Goal: Transaction & Acquisition: Download file/media

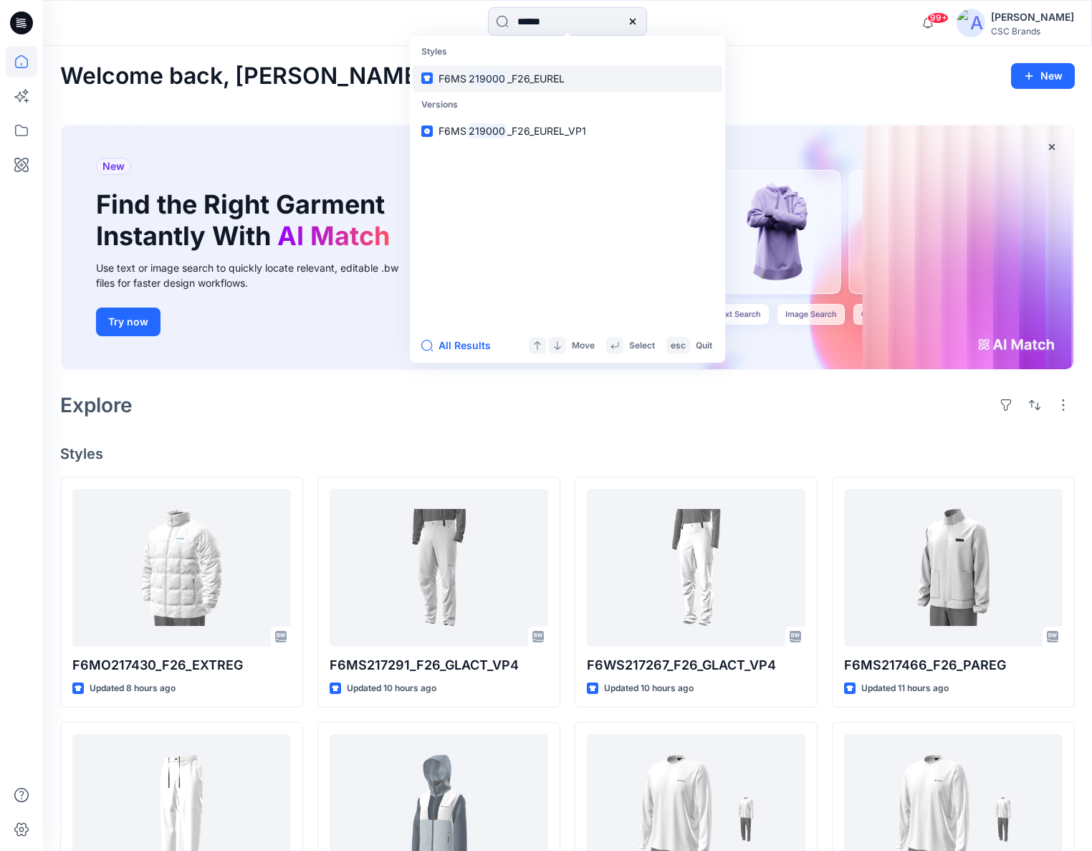
type input "******"
click at [548, 80] on span "_F26_EUREL" at bounding box center [535, 78] width 57 height 12
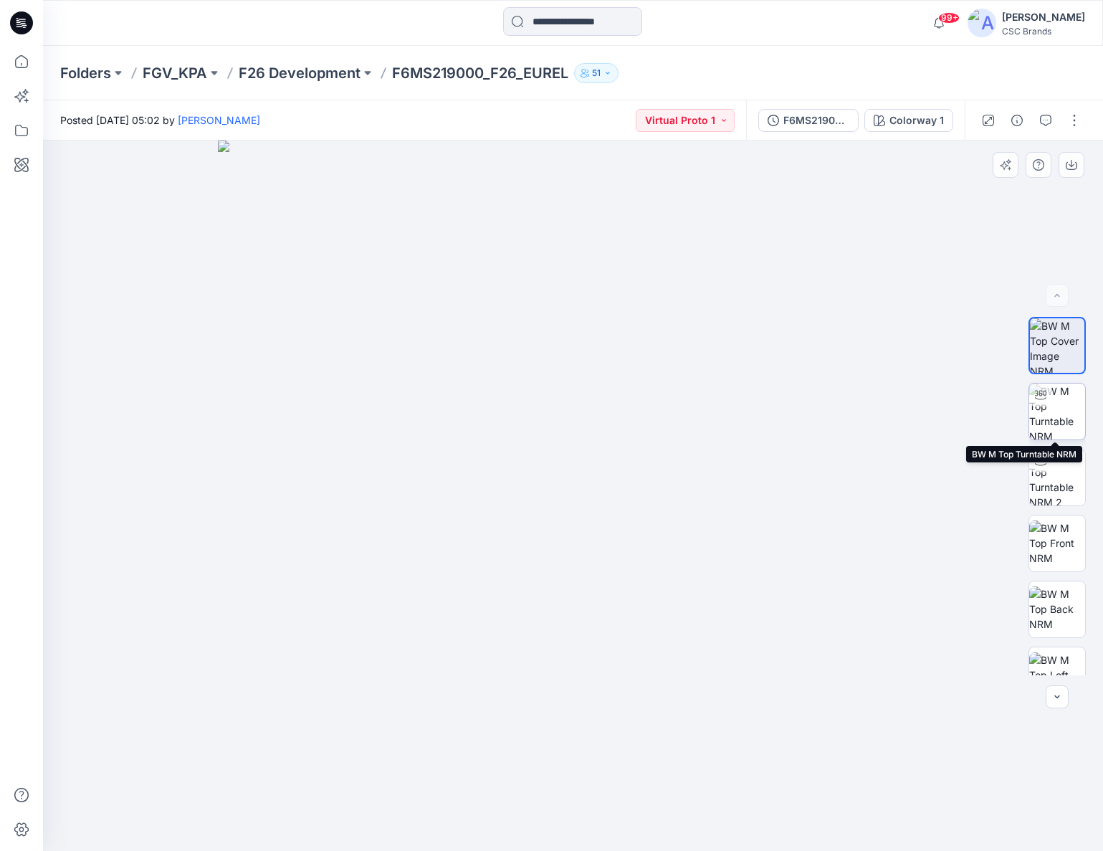
click at [1050, 403] on img at bounding box center [1057, 411] width 56 height 56
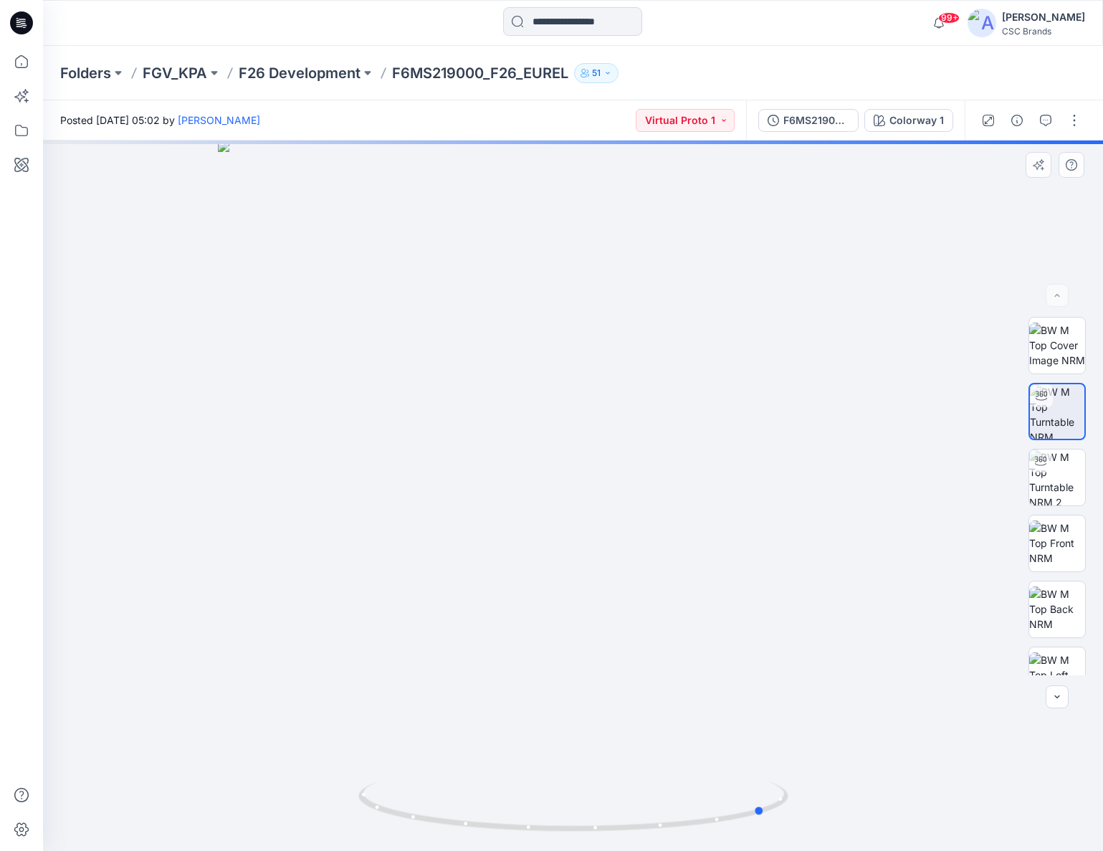
drag, startPoint x: 707, startPoint y: 492, endPoint x: 469, endPoint y: 512, distance: 238.0
click at [469, 512] on div at bounding box center [573, 495] width 1060 height 710
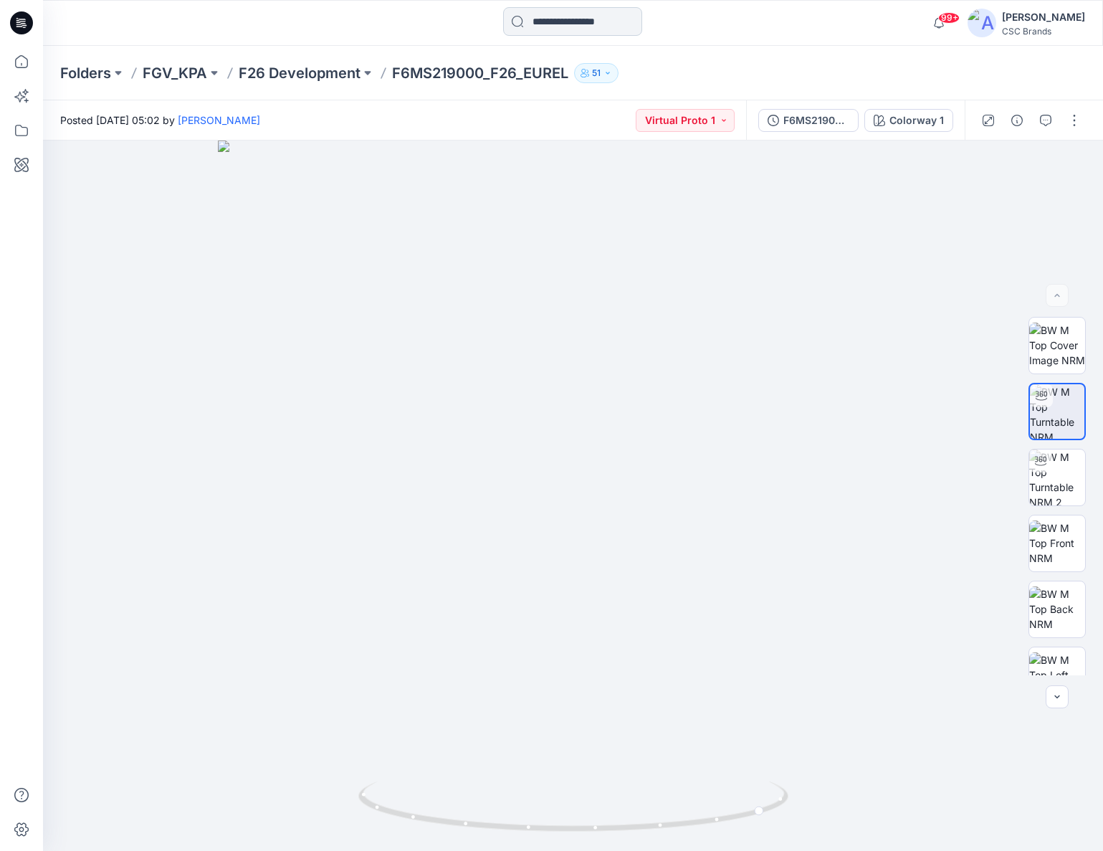
click at [581, 24] on input at bounding box center [572, 21] width 139 height 29
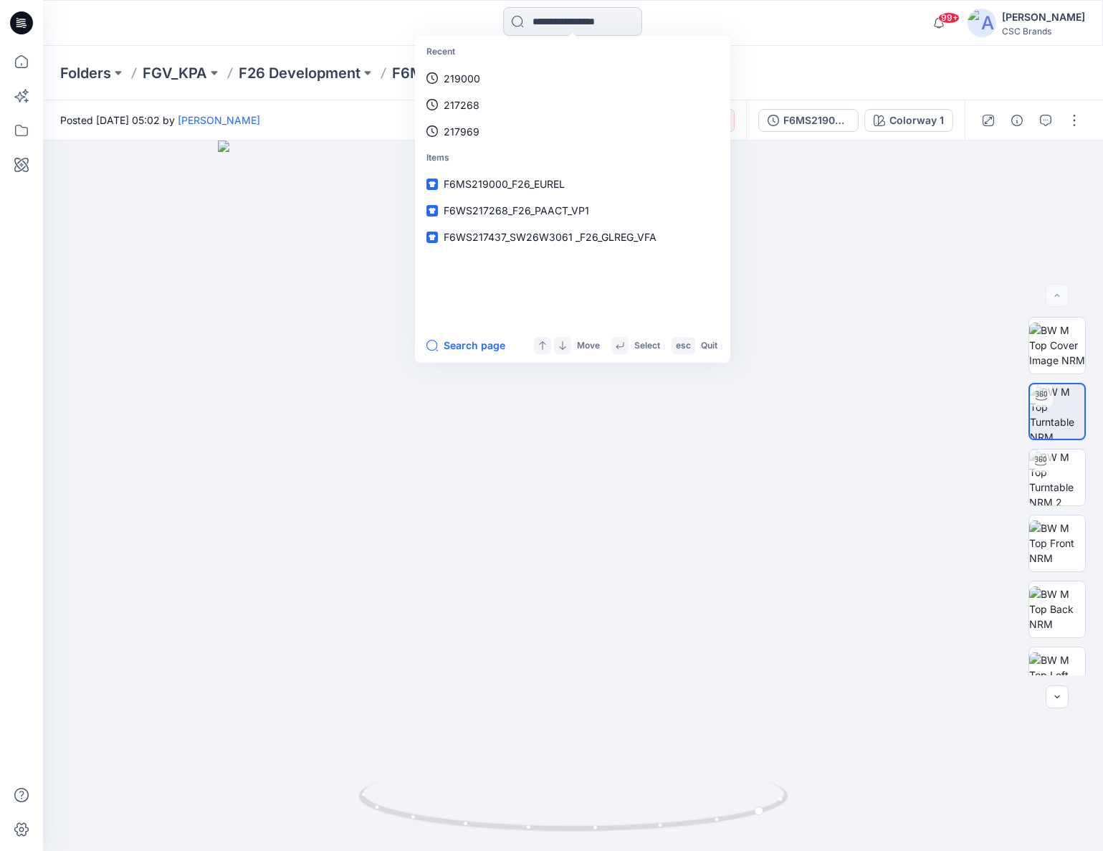
paste input "**********"
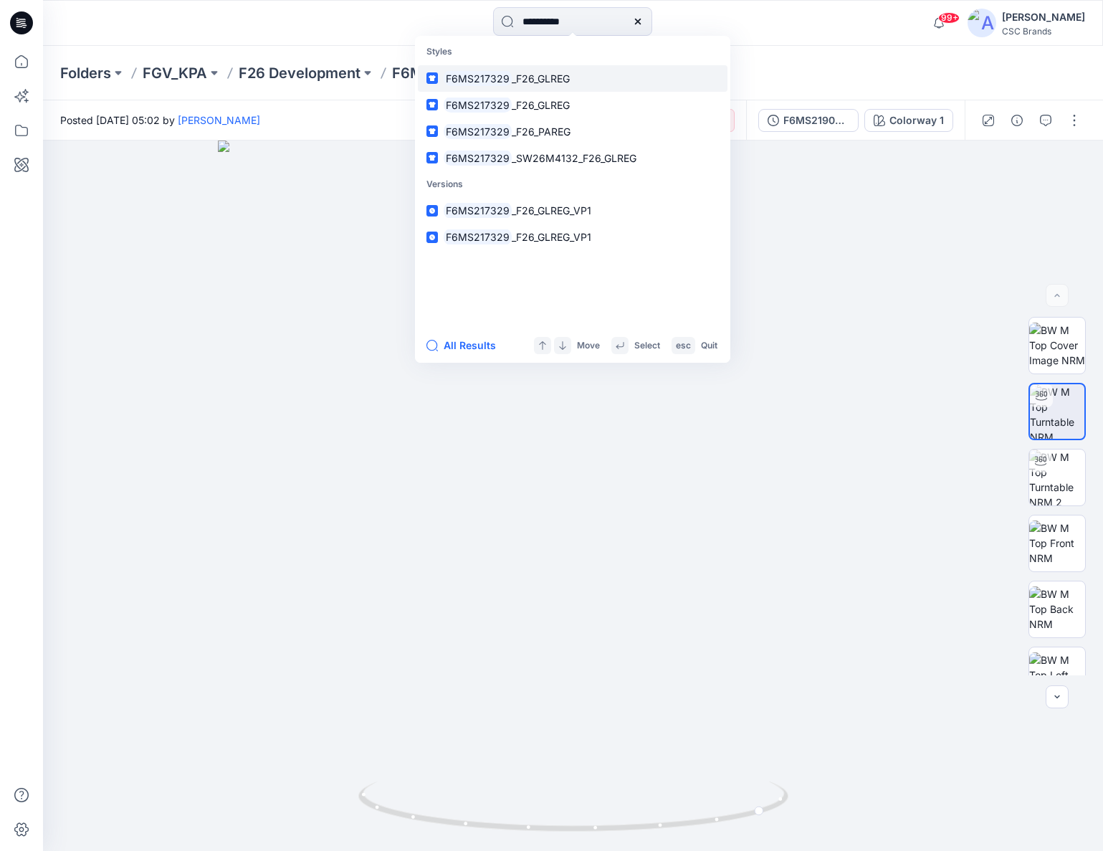
type input "**********"
click at [557, 79] on span "_F26_GLREG" at bounding box center [541, 78] width 58 height 12
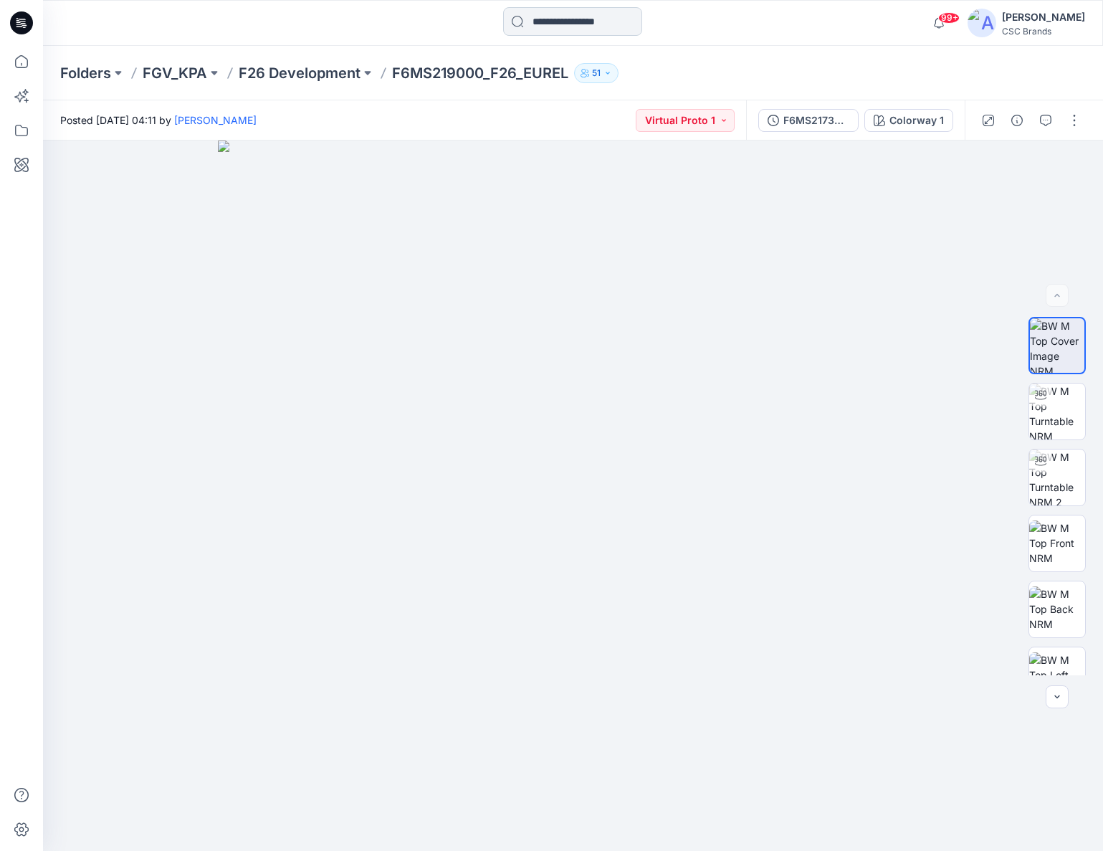
click at [568, 19] on input at bounding box center [572, 21] width 139 height 29
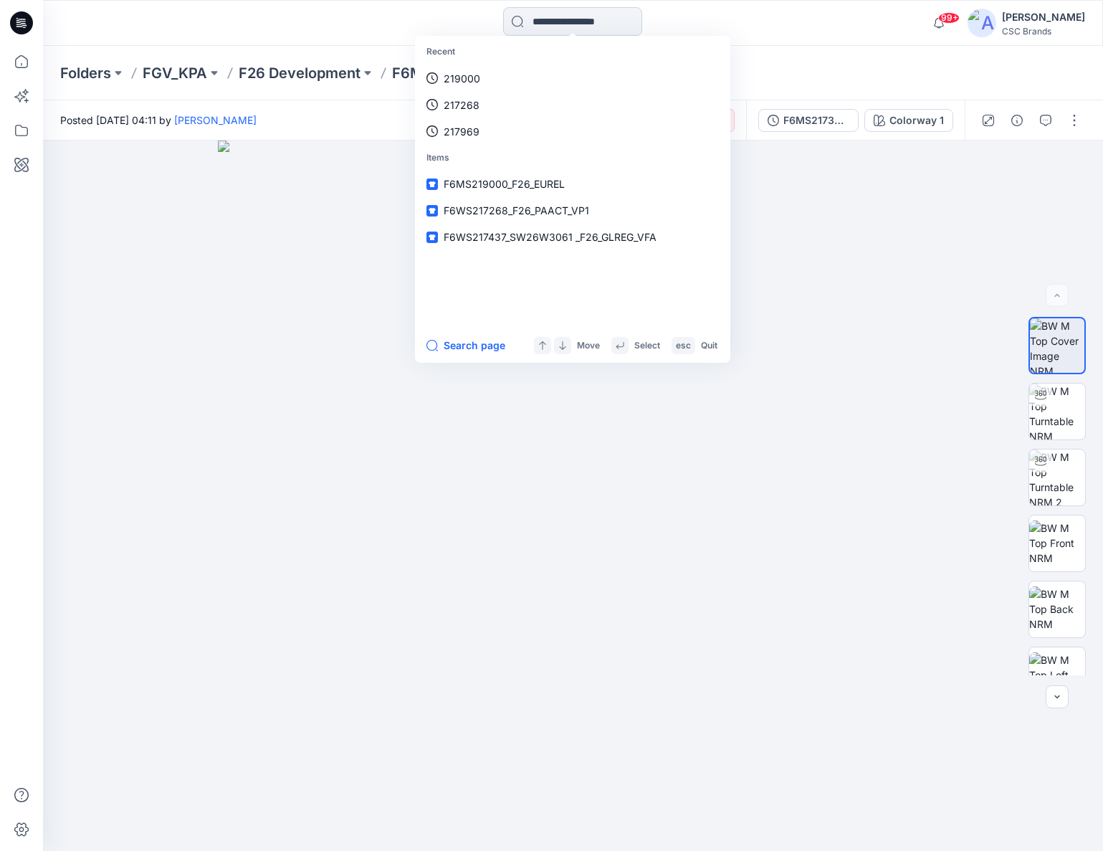
paste input "**********"
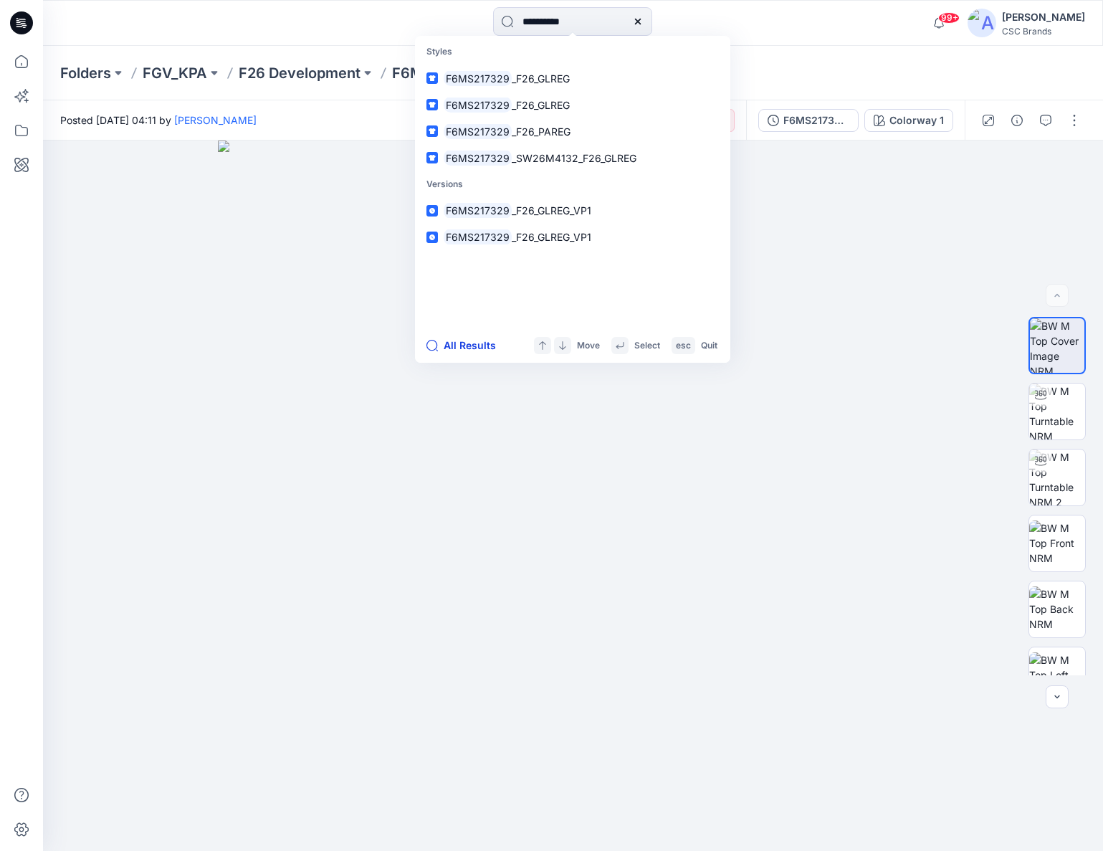
type input "**********"
click at [478, 349] on button "All Results" at bounding box center [465, 345] width 79 height 17
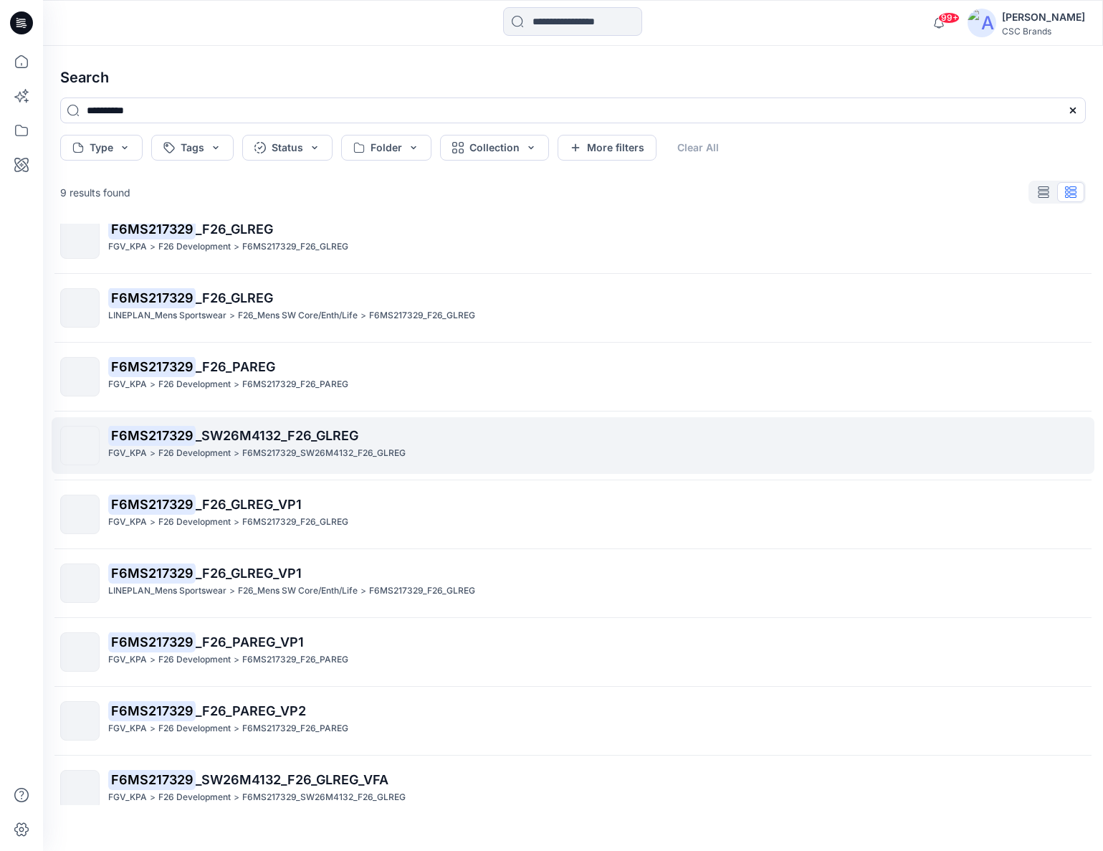
scroll to position [38, 0]
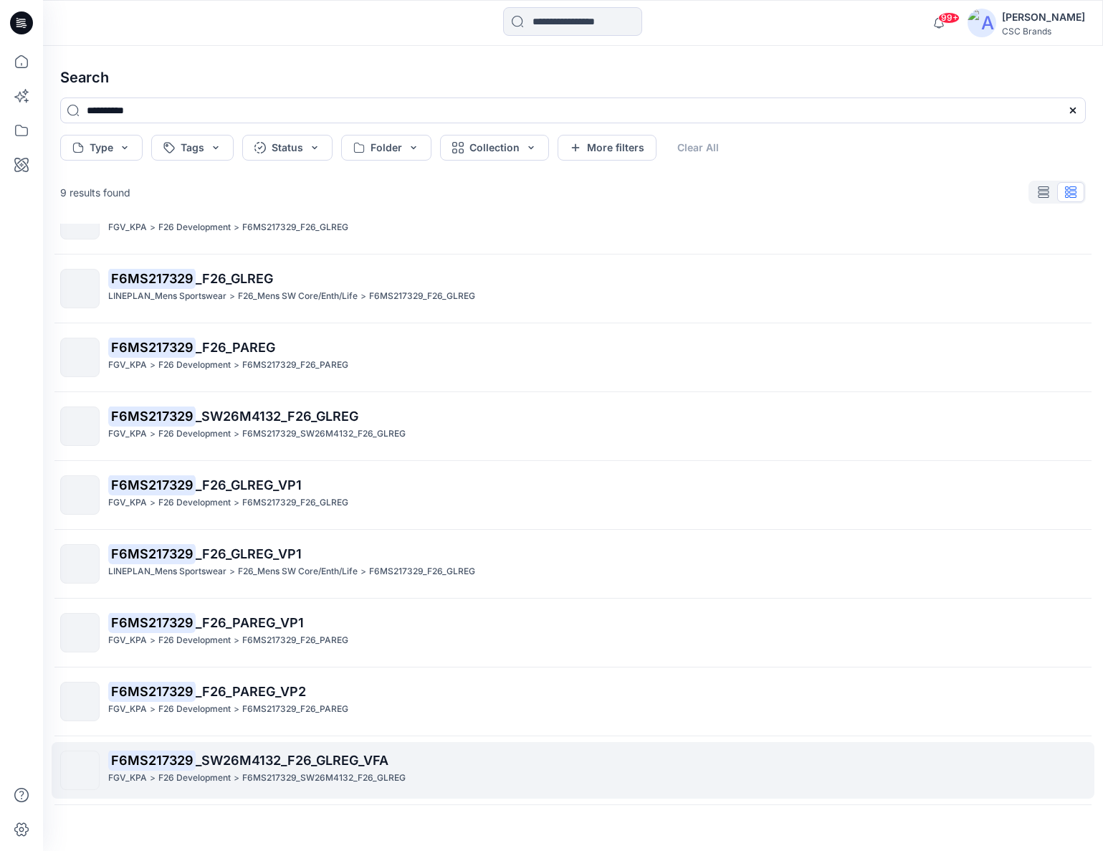
click at [358, 763] on span "_SW26M4132_F26_GLREG_VFA" at bounding box center [292, 760] width 193 height 15
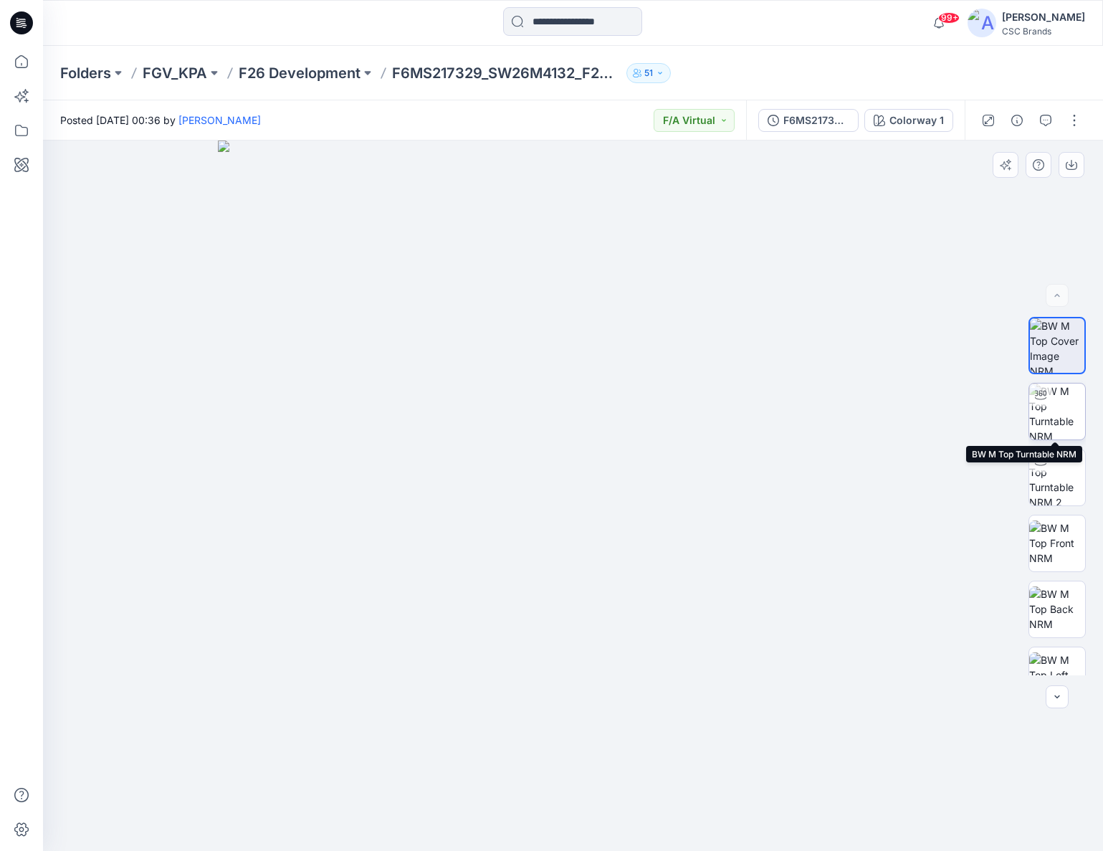
click at [1064, 409] on img at bounding box center [1057, 411] width 56 height 56
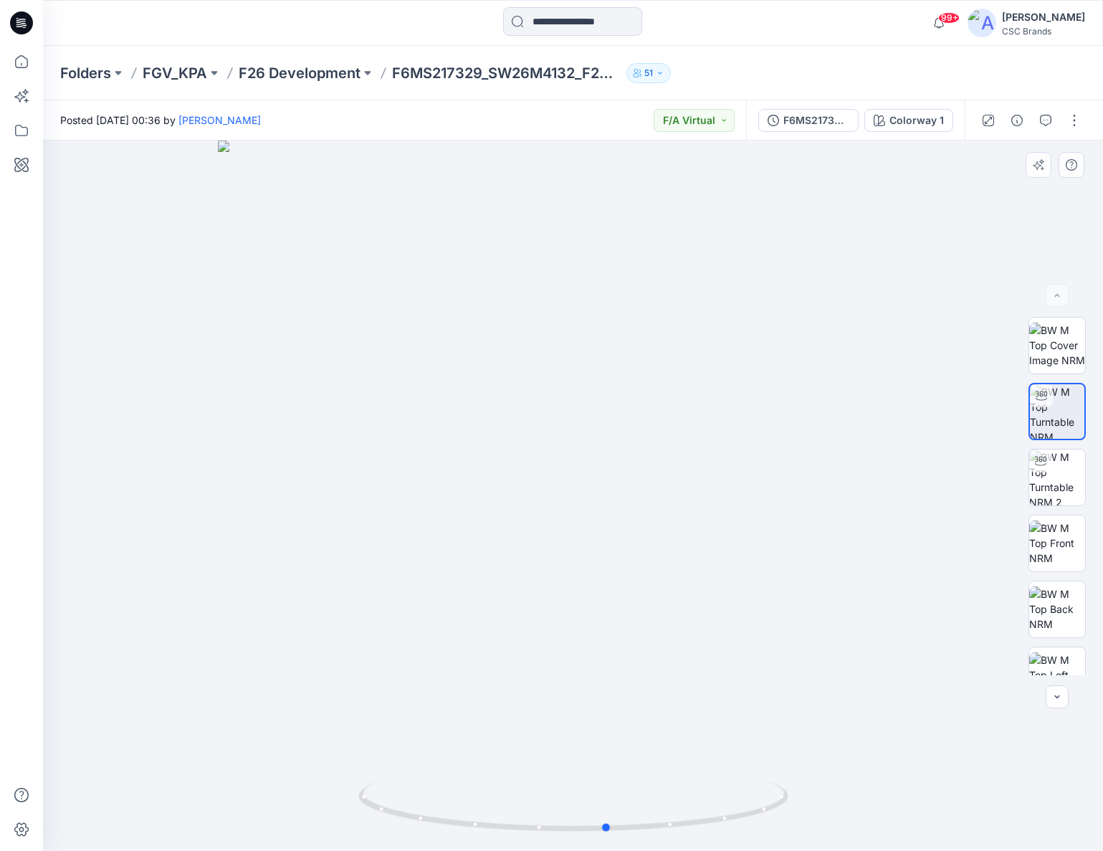
drag, startPoint x: 748, startPoint y: 487, endPoint x: 782, endPoint y: 488, distance: 34.4
click at [782, 488] on div at bounding box center [573, 495] width 1060 height 710
click at [1062, 616] on img at bounding box center [1057, 608] width 56 height 45
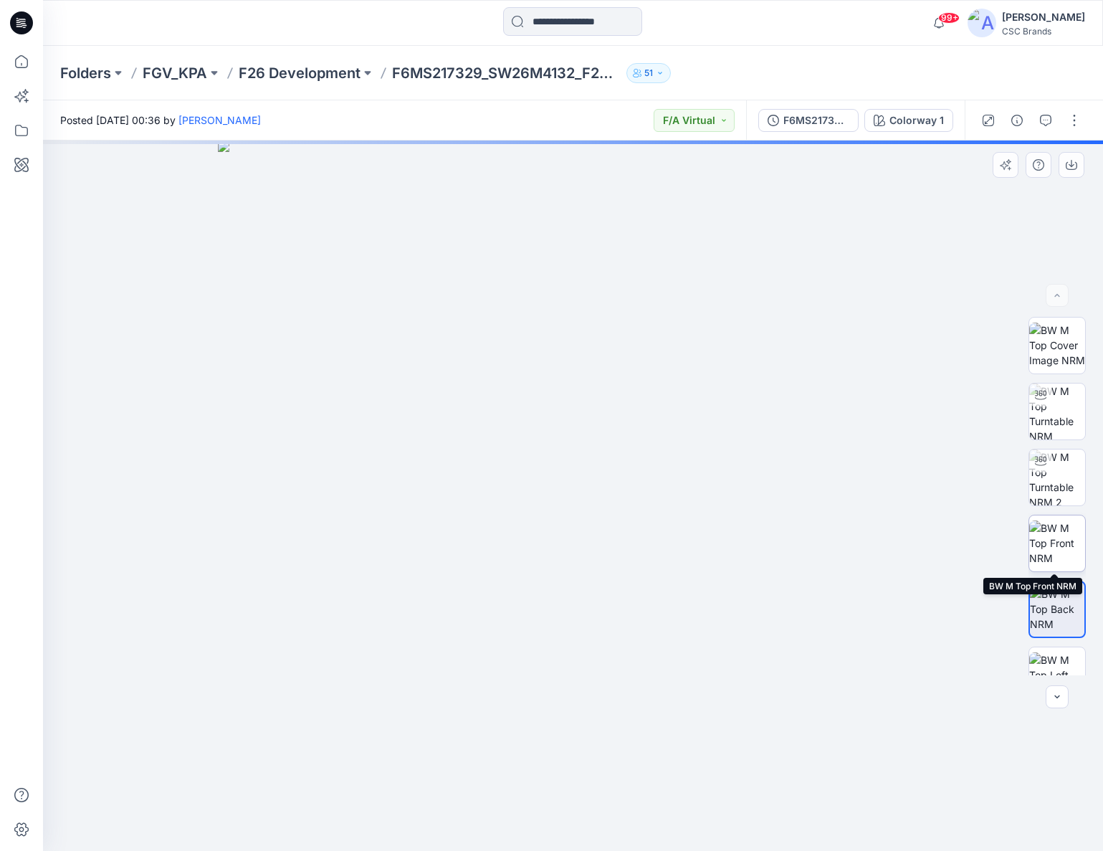
click at [1052, 543] on img at bounding box center [1057, 542] width 56 height 45
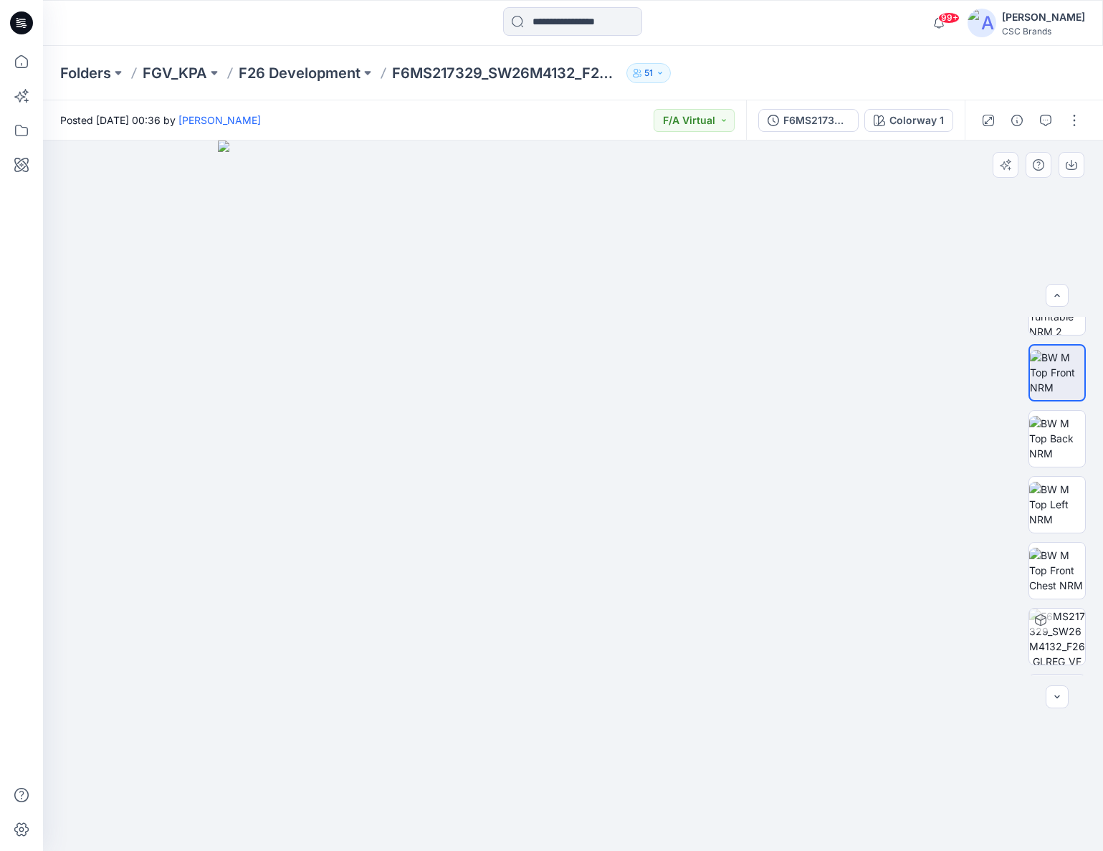
scroll to position [234, 0]
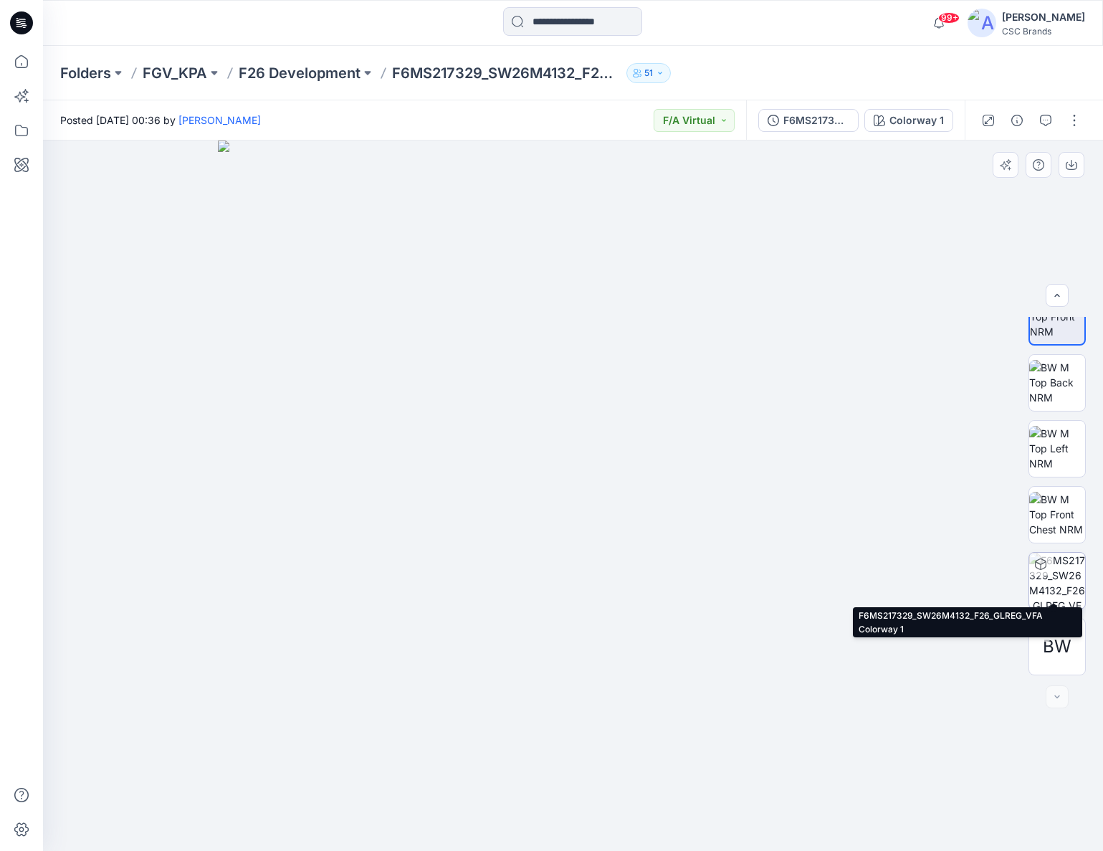
click at [1057, 561] on img at bounding box center [1057, 581] width 56 height 56
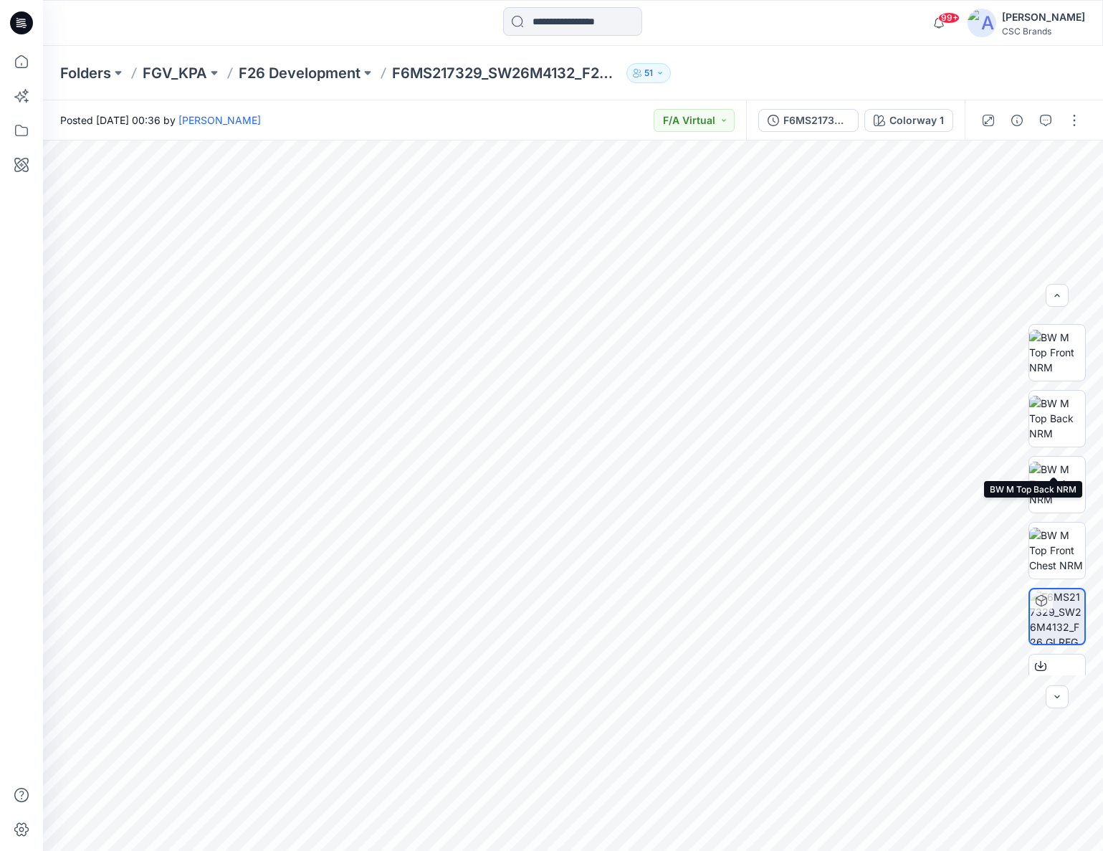
scroll to position [163, 0]
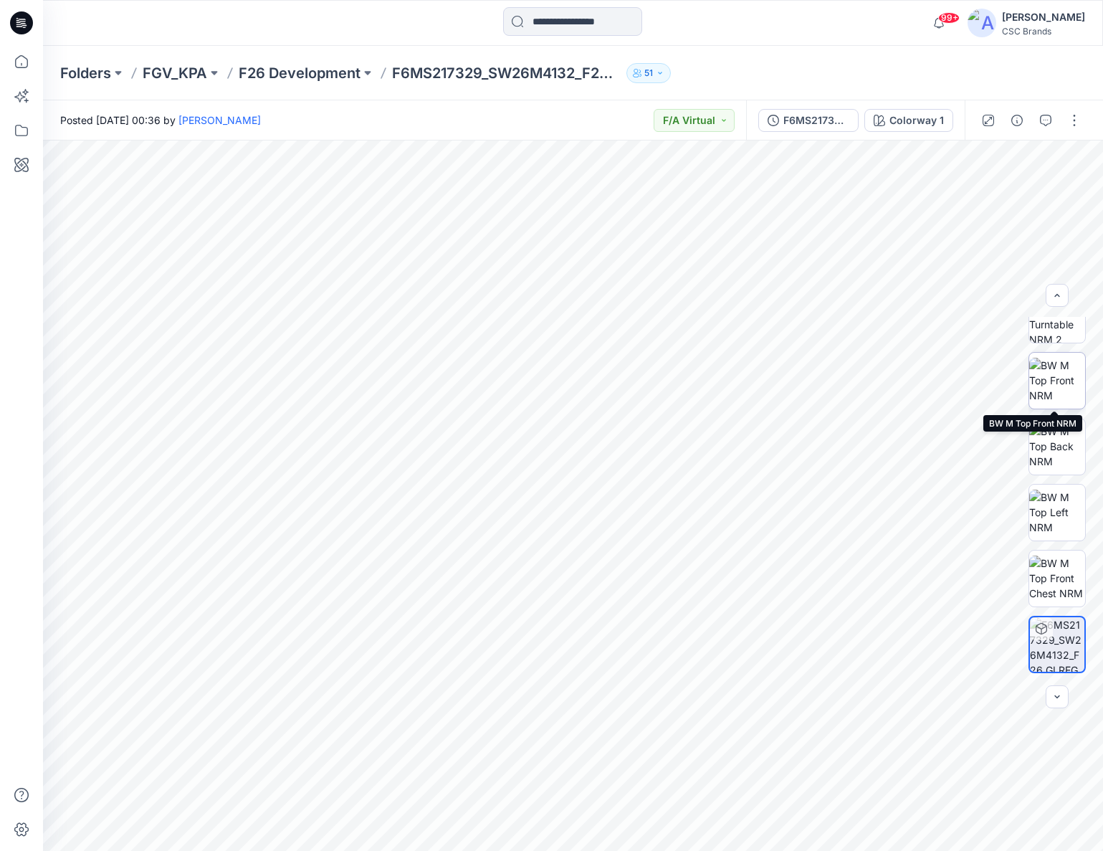
click at [1053, 386] on img at bounding box center [1057, 380] width 56 height 45
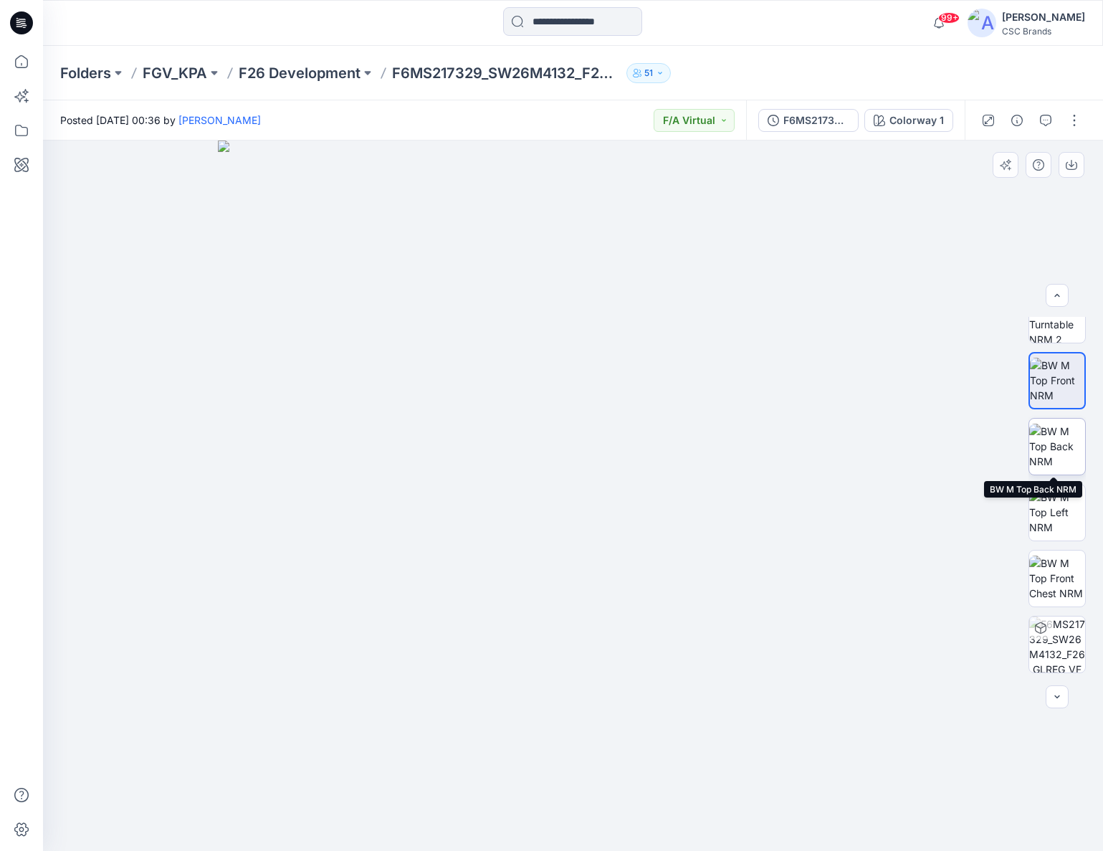
click at [1061, 434] on img at bounding box center [1057, 446] width 56 height 45
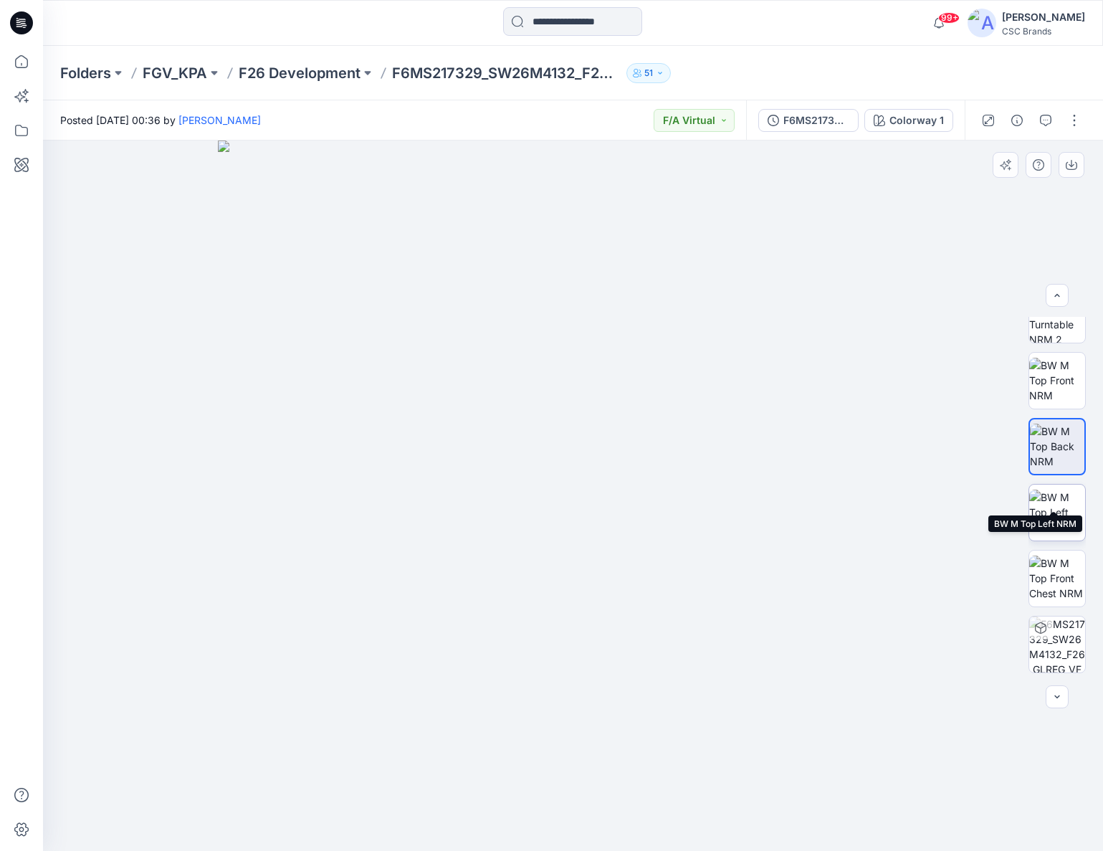
scroll to position [234, 0]
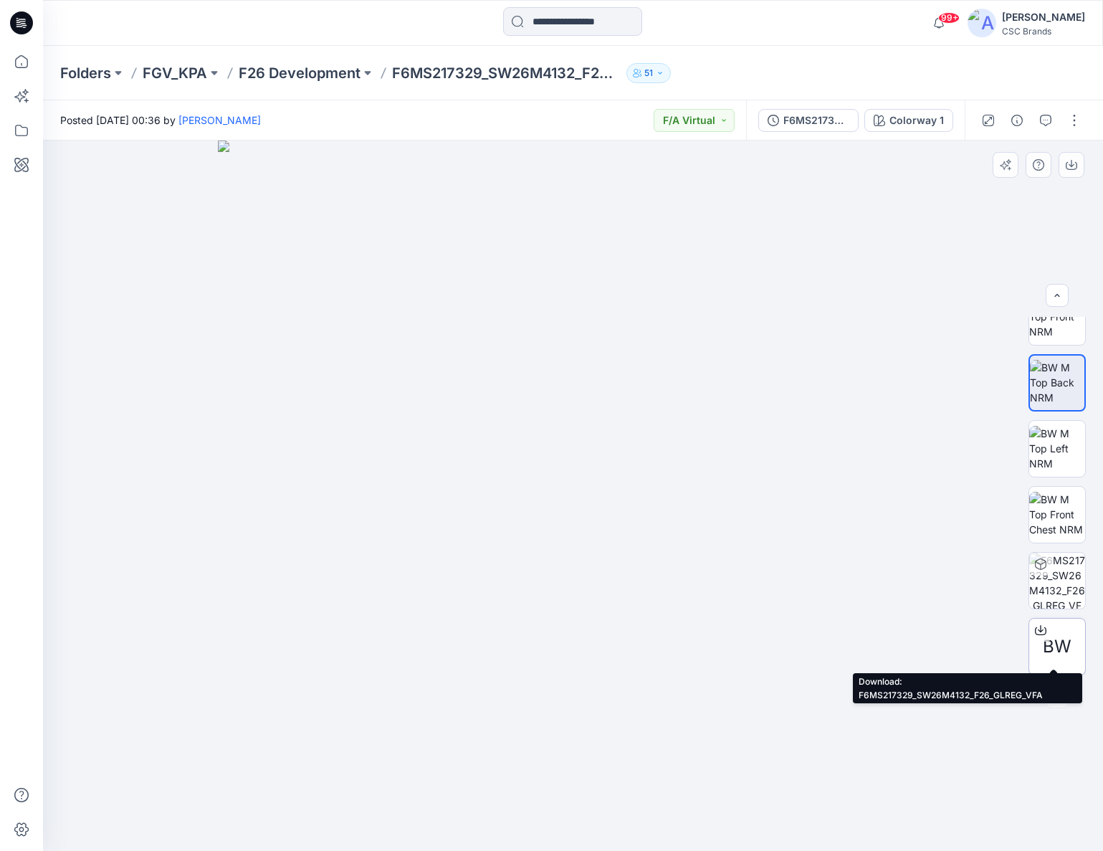
click at [1053, 634] on span "BW" at bounding box center [1057, 647] width 29 height 26
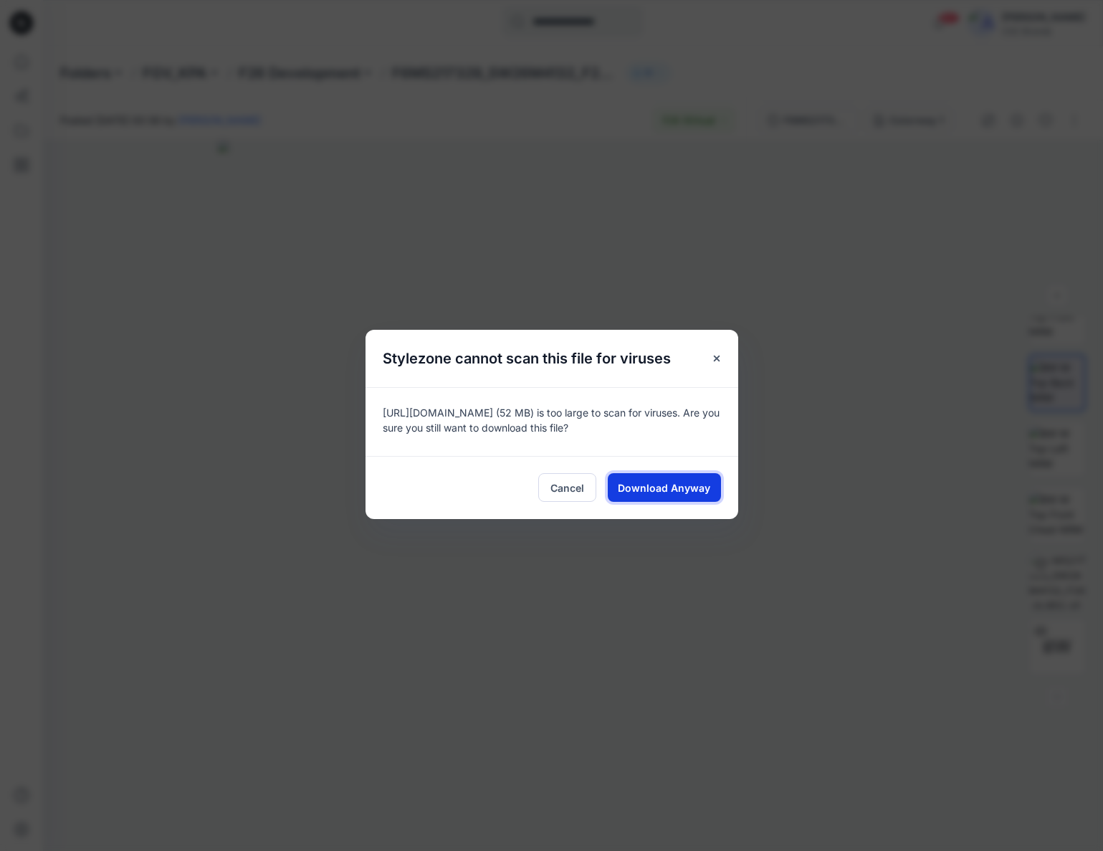
click at [676, 486] on span "Download Anyway" at bounding box center [664, 487] width 92 height 15
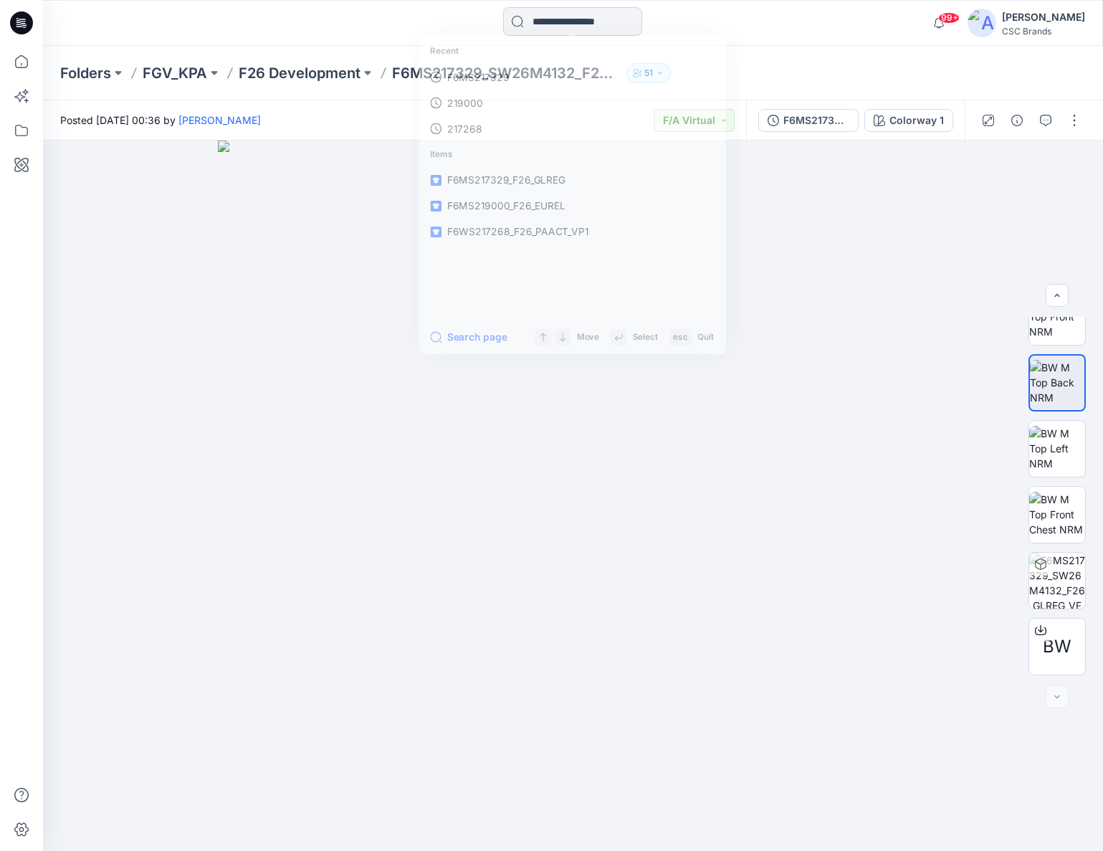
click at [581, 22] on input at bounding box center [572, 21] width 139 height 29
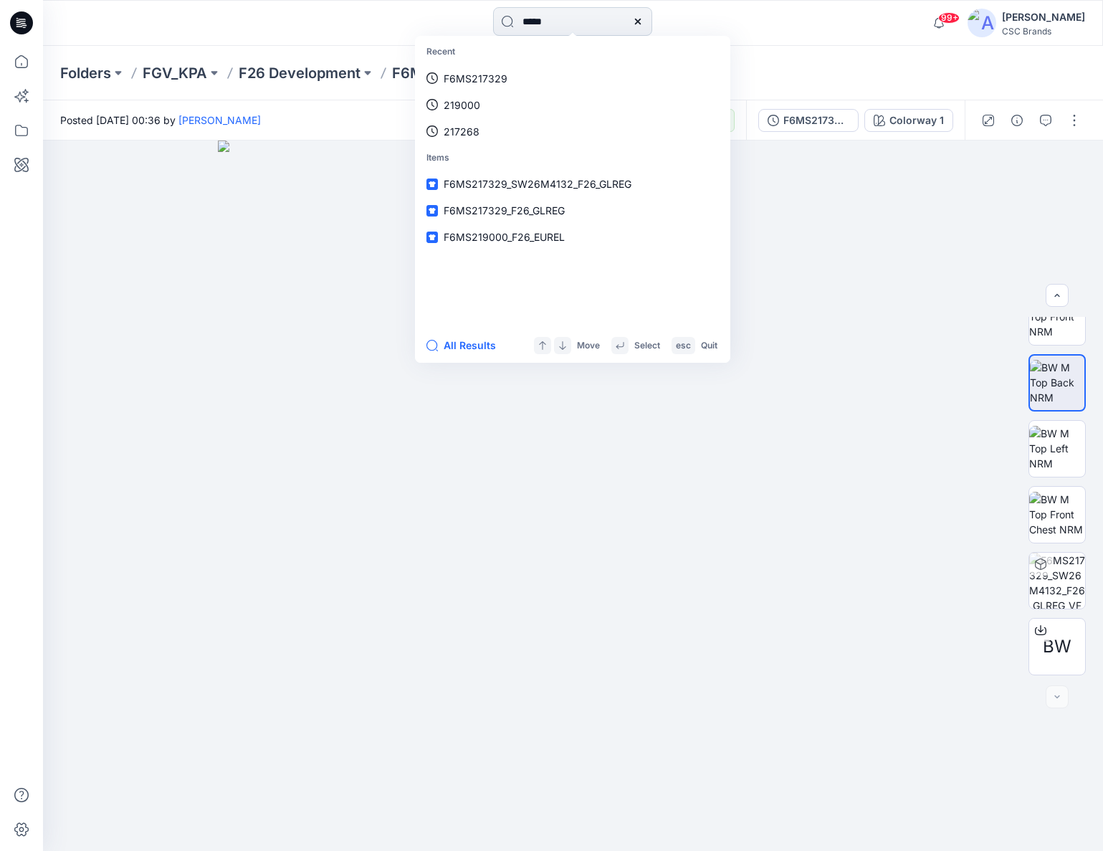
type input "******"
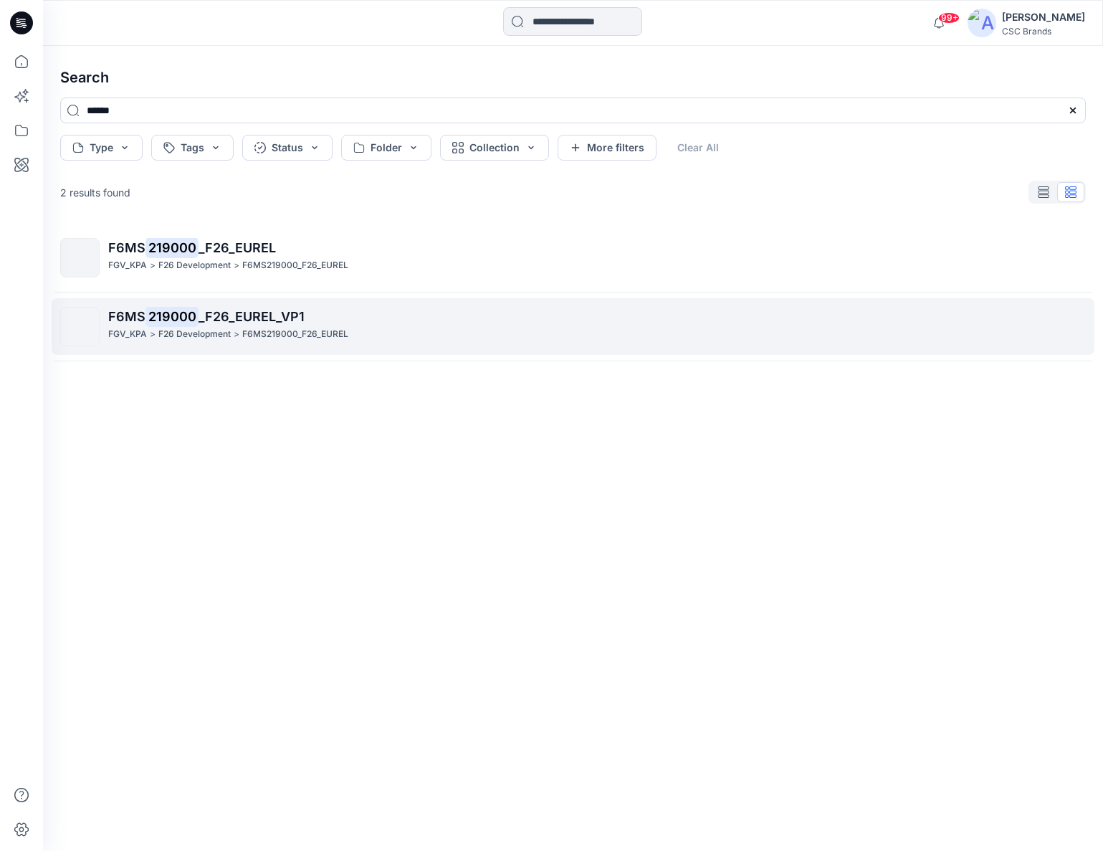
click at [278, 304] on link "F6MS 219000 _F26_EUREL_VP1 FGV_KPA > F26 Development > F6MS219000_F26_EUREL" at bounding box center [573, 326] width 1043 height 57
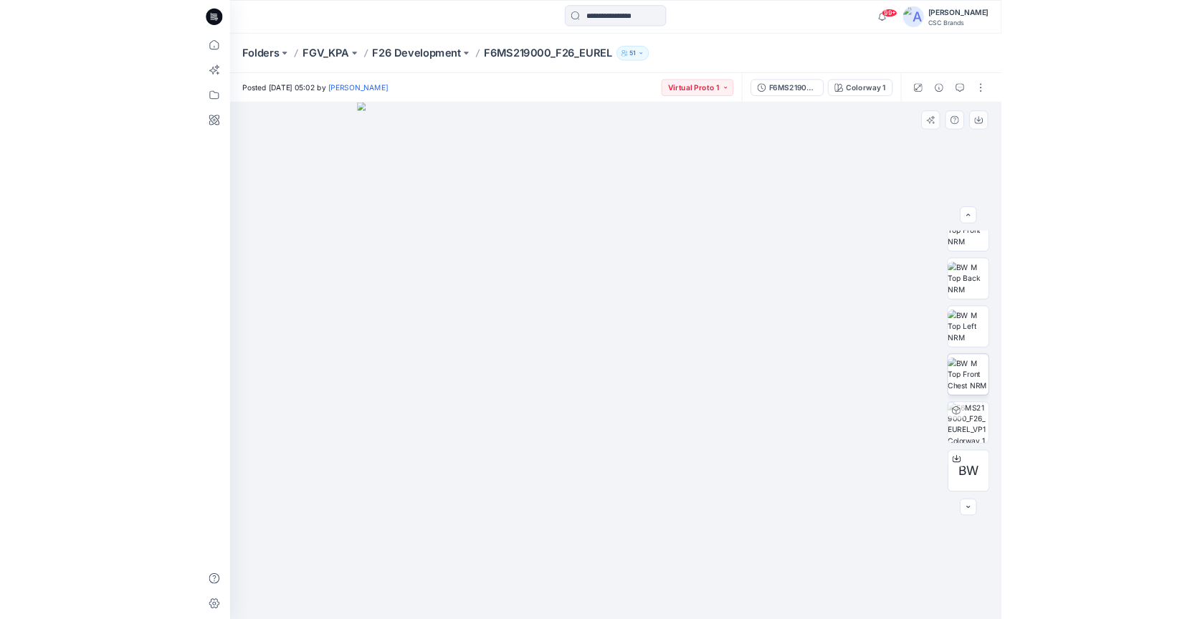
scroll to position [234, 0]
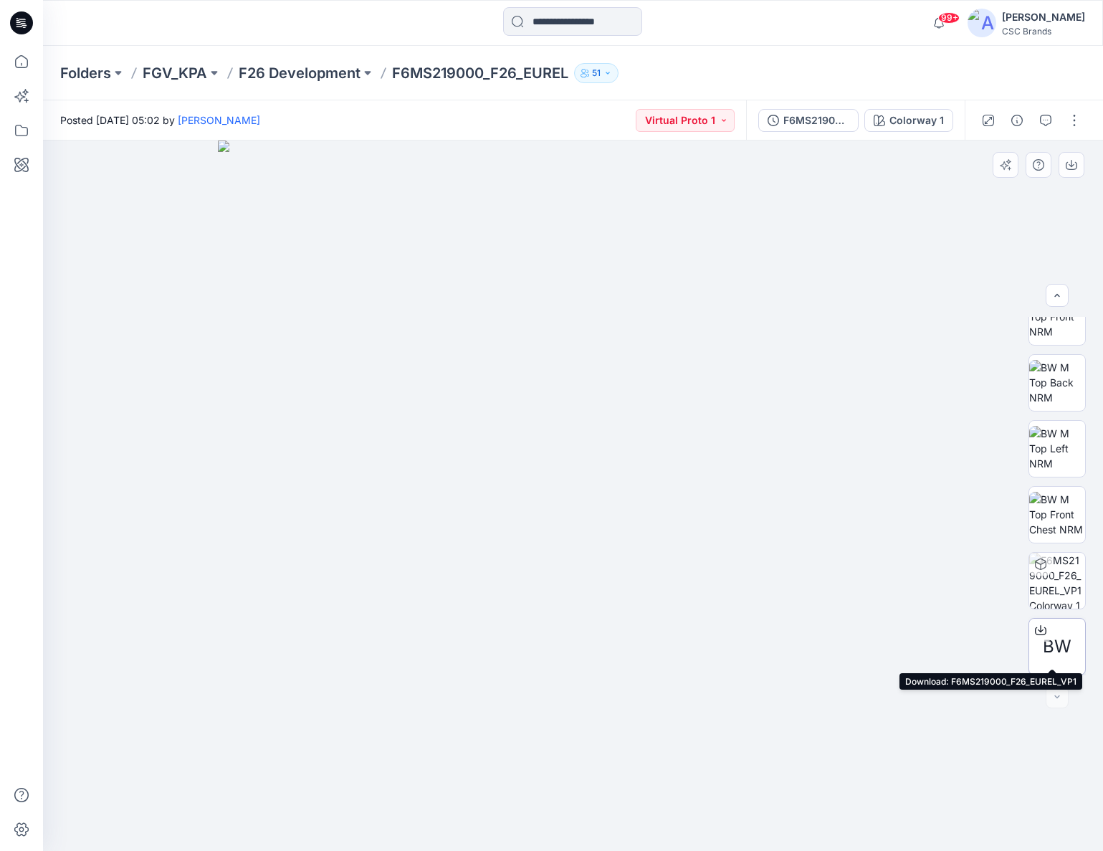
click at [1043, 631] on div at bounding box center [1040, 630] width 23 height 23
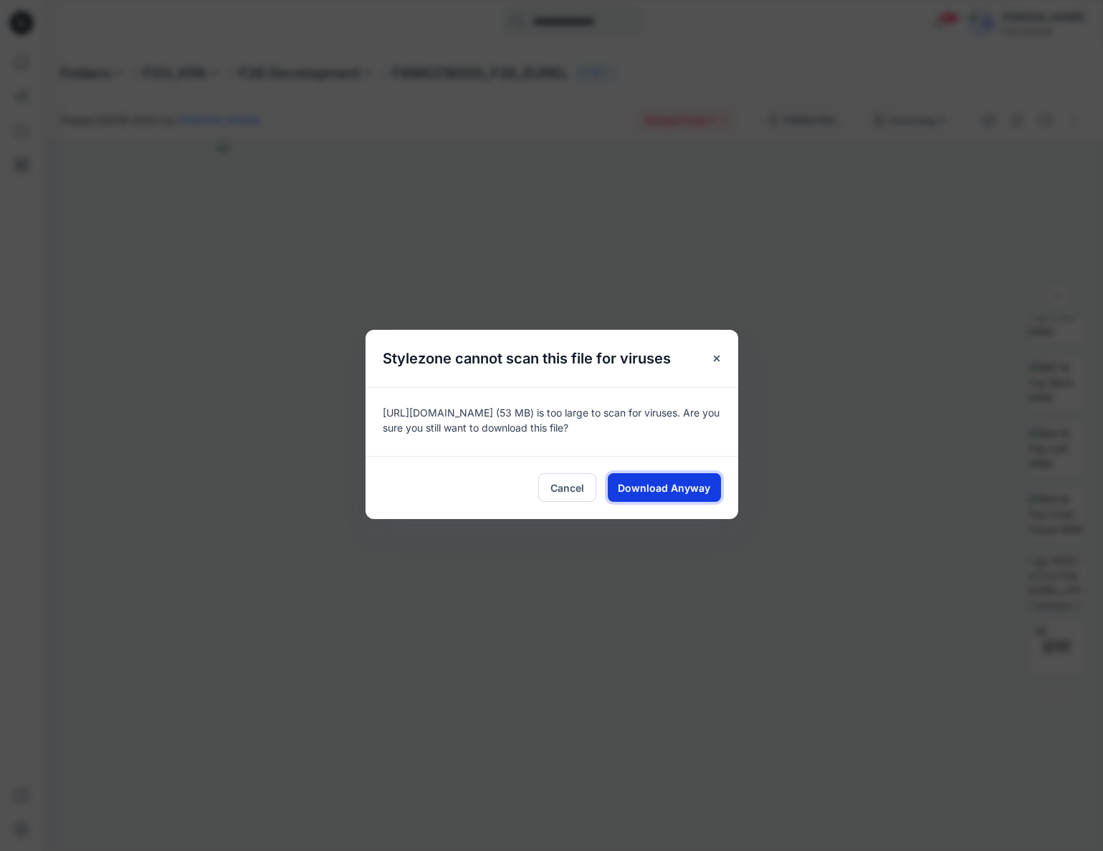
click at [700, 489] on span "Download Anyway" at bounding box center [664, 487] width 92 height 15
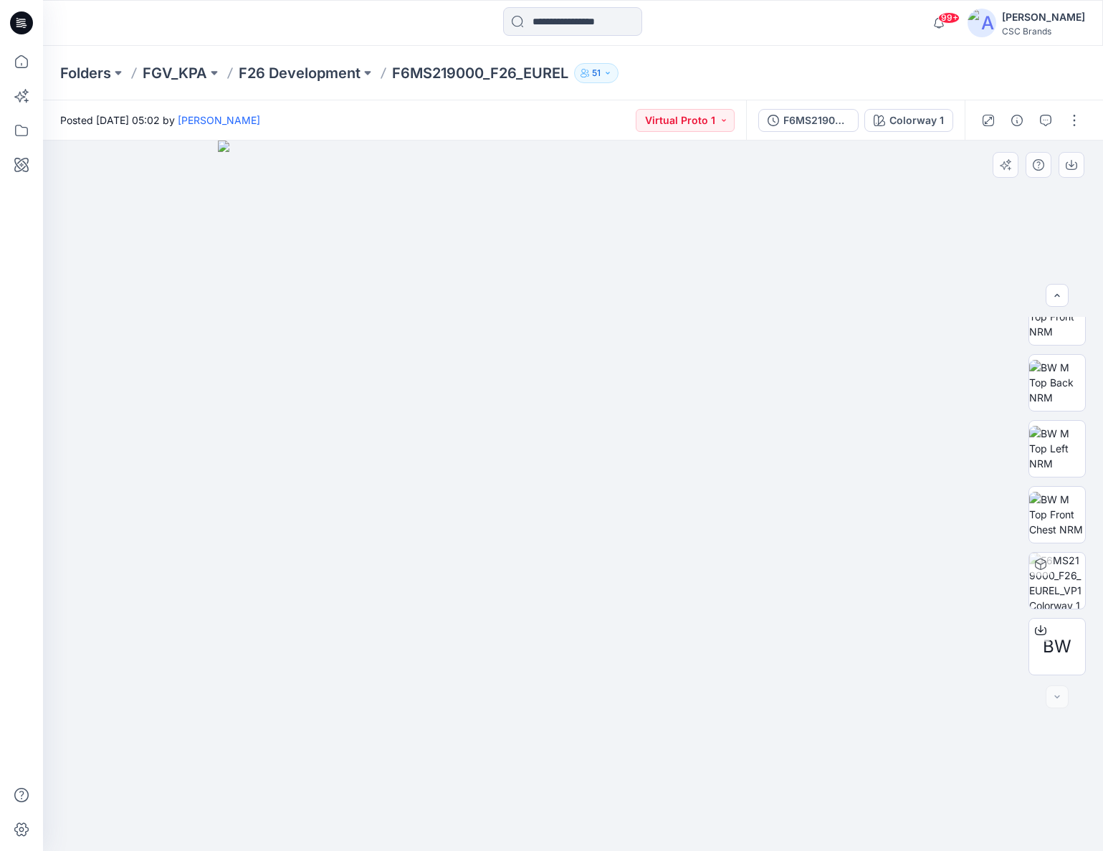
drag, startPoint x: 617, startPoint y: 545, endPoint x: 520, endPoint y: 544, distance: 97.5
click at [490, 544] on img at bounding box center [573, 495] width 710 height 710
